Goal: Task Accomplishment & Management: Use online tool/utility

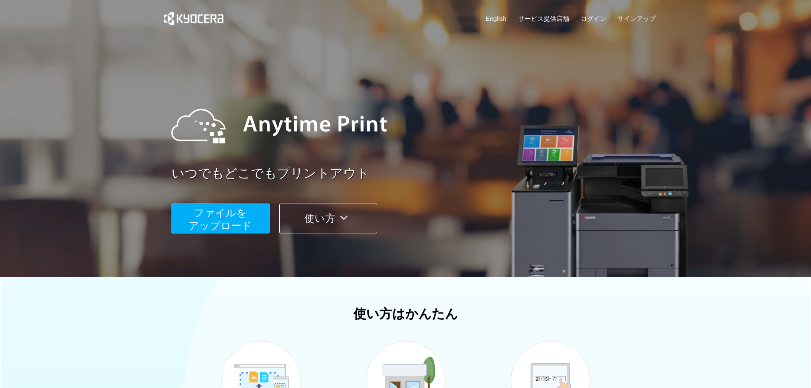
click at [209, 221] on span "ファイルを ​​アップロード" at bounding box center [220, 219] width 63 height 24
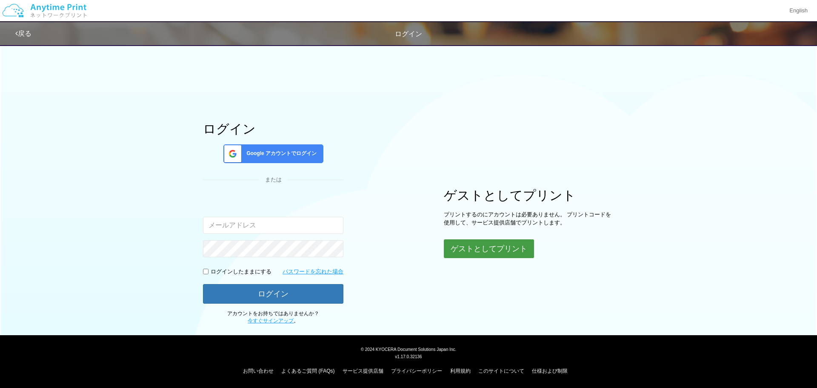
click at [472, 253] on button "ゲストとしてプリント" at bounding box center [489, 248] width 90 height 19
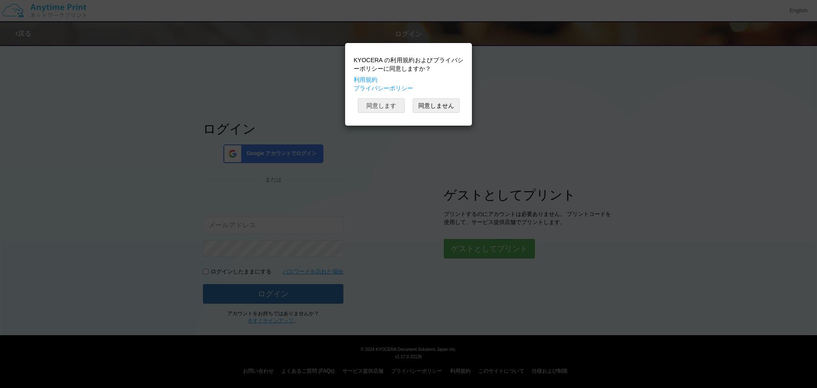
click at [394, 102] on button "同意します" at bounding box center [381, 105] width 47 height 14
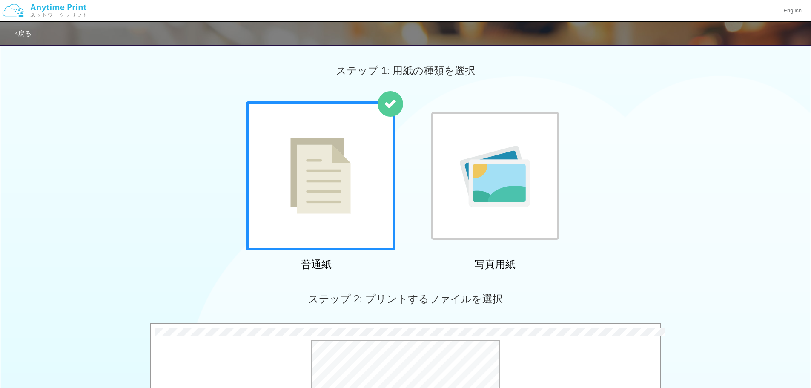
click at [334, 227] on div at bounding box center [320, 175] width 149 height 149
click at [324, 169] on img at bounding box center [320, 176] width 60 height 76
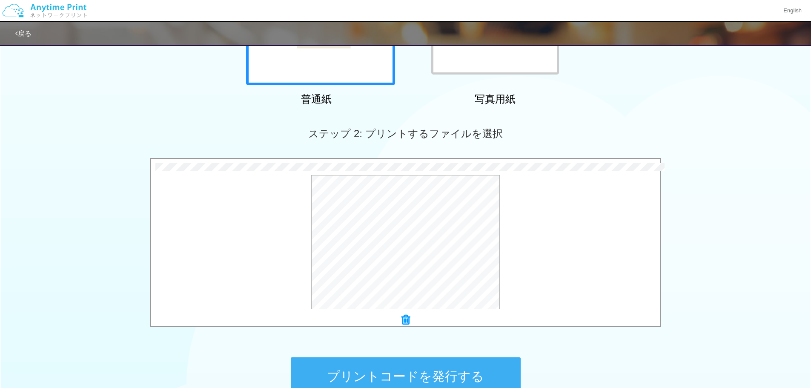
scroll to position [170, 0]
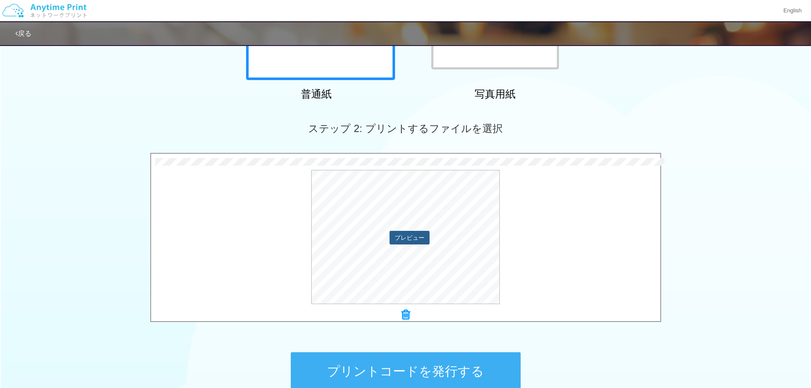
click at [410, 240] on button "プレビュー" at bounding box center [409, 238] width 40 height 14
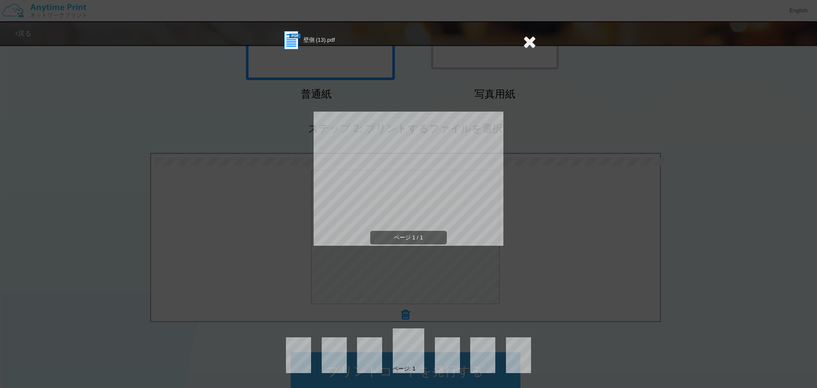
click at [534, 35] on icon at bounding box center [529, 41] width 13 height 17
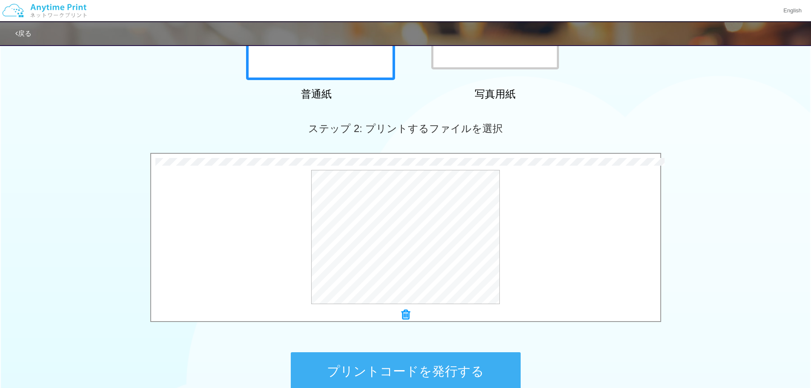
click at [409, 372] on button "プリントコードを発行する" at bounding box center [406, 371] width 230 height 38
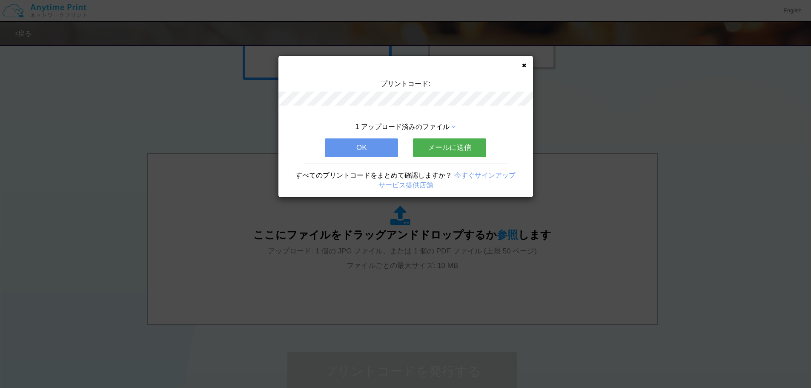
scroll to position [0, 0]
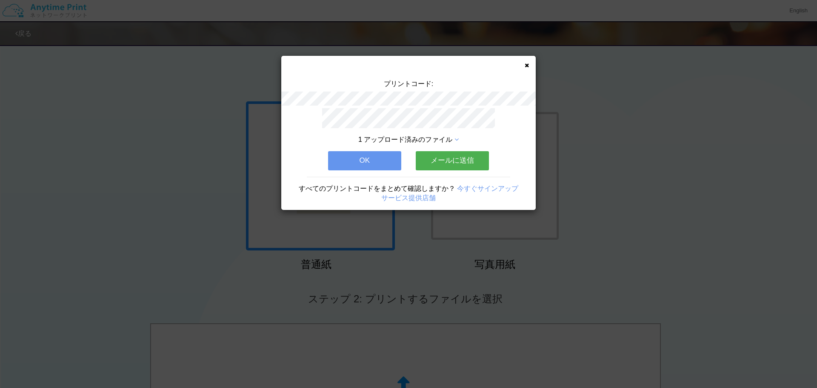
click at [369, 160] on button "OK" at bounding box center [364, 160] width 73 height 19
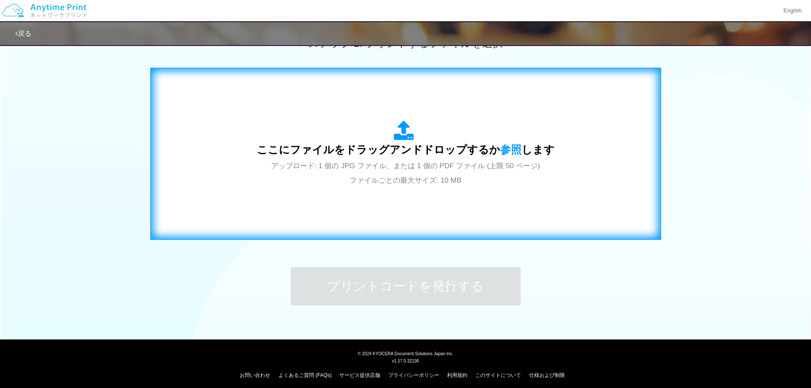
scroll to position [260, 0]
